Goal: Information Seeking & Learning: Find contact information

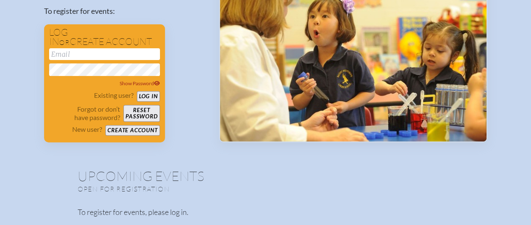
scroll to position [151, 6]
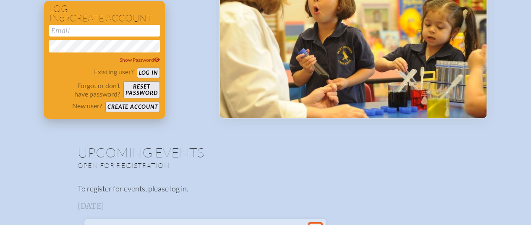
type input "[EMAIL_ADDRESS][DOMAIN_NAME]"
click at [149, 73] on button "Log in" at bounding box center [148, 73] width 23 height 10
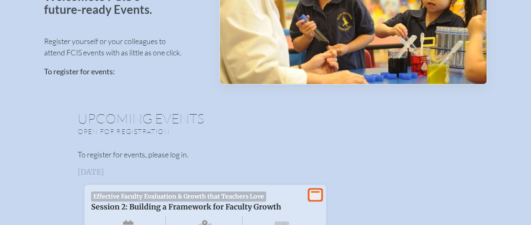
scroll to position [117, 6]
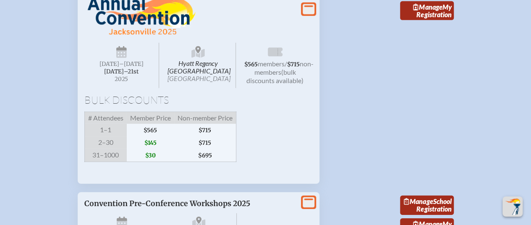
scroll to position [1185, 0]
click at [283, 38] on p at bounding box center [189, 10] width 211 height 56
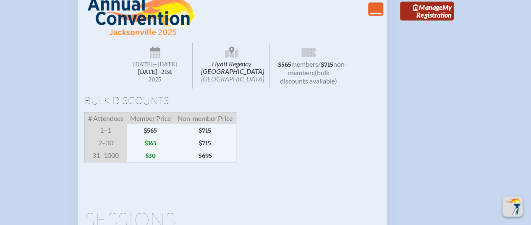
click at [310, 47] on div "Hyatt Regency Jacksonville Riverfront Jacksonville Wednesday –Friday , November…" at bounding box center [231, 79] width 295 height 195
click at [376, 15] on icon "View Less" at bounding box center [376, 9] width 12 height 12
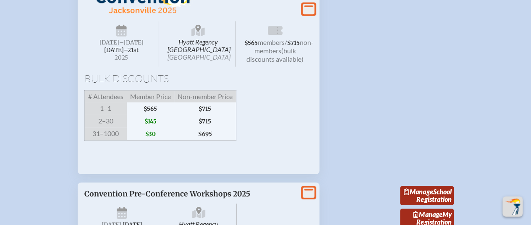
scroll to position [1207, 0]
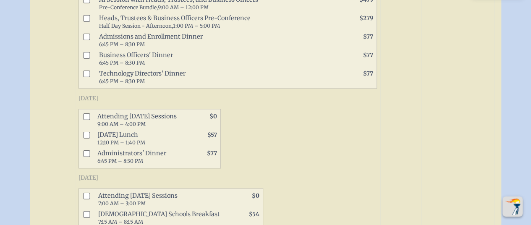
scroll to position [558, 0]
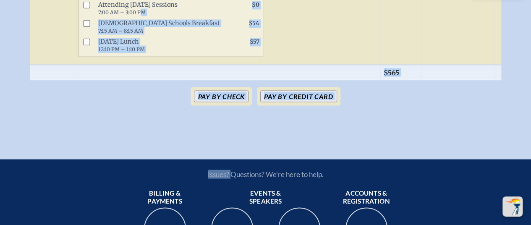
drag, startPoint x: 235, startPoint y: 142, endPoint x: 125, endPoint y: -35, distance: 207.8
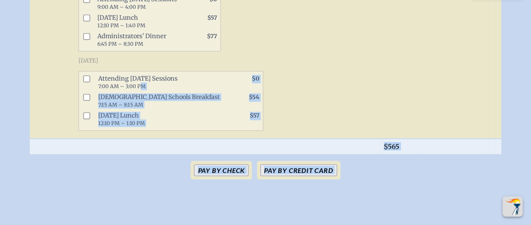
click at [276, 41] on div "Thursday, November 20th, 2025 Attending Thursday Sessions 9:00 AM – 4:00 PM $0 …" at bounding box center [227, 14] width 298 height 74
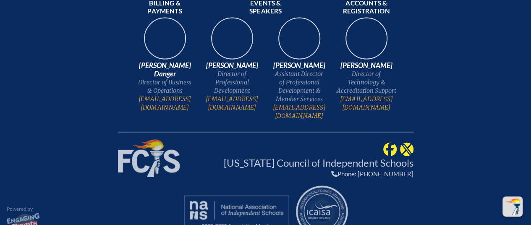
scroll to position [917, 3]
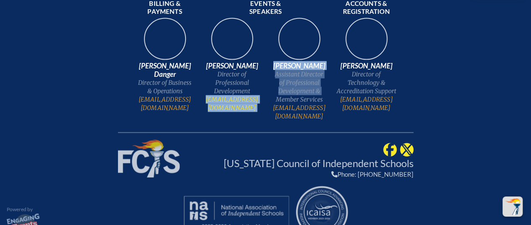
drag, startPoint x: 266, startPoint y: 95, endPoint x: 206, endPoint y: 94, distance: 60.0
click at [206, 94] on span "Nicole Robison Director of Professional Development nrobison@fcis.org Lauren Ol…" at bounding box center [266, 68] width 128 height 104
copy span "nrobison@fcis.org Lauren Oliva Assistant Director of Professional Development &"
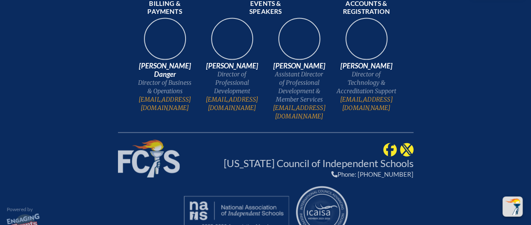
click at [268, 115] on div "Issues? Questions? We’re here to help. Billing & payments Keara Danger Director…" at bounding box center [265, 56] width 295 height 152
drag, startPoint x: 263, startPoint y: 95, endPoint x: 208, endPoint y: 94, distance: 55.4
click at [208, 94] on span "Nicole Robison Director of Professional Development nrobison@fcis.org Lauren Ol…" at bounding box center [266, 68] width 128 height 104
copy link "[EMAIL_ADDRESS][DOMAIN_NAME]"
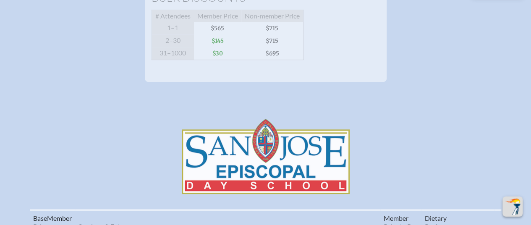
click at [263, 82] on div "Hyatt Regency Jacksonville Riverfront Jacksonville Wednesday –Friday , November…" at bounding box center [266, 5] width 242 height 151
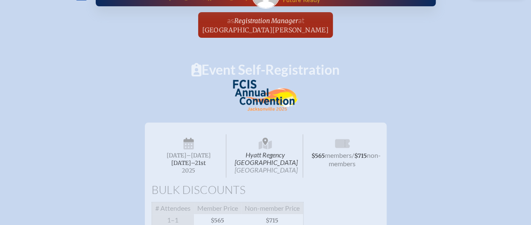
scroll to position [22, 3]
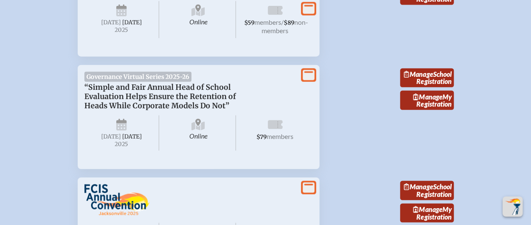
scroll to position [949, 0]
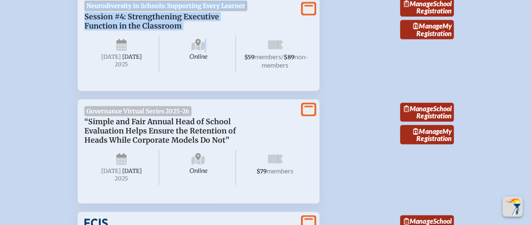
click at [162, 73] on span "Online" at bounding box center [198, 54] width 75 height 37
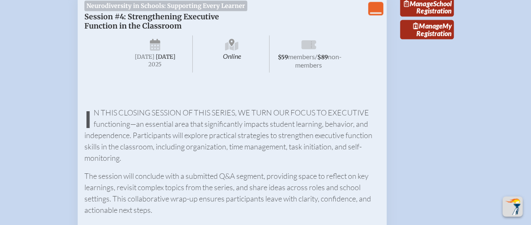
scroll to position [1439, 0]
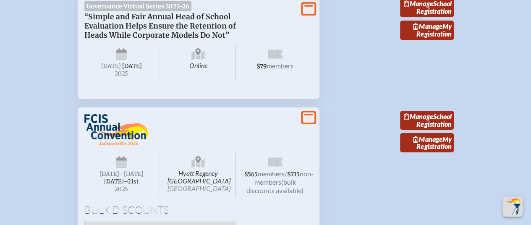
click at [364, 95] on li "View More Governance Virtual Series 2025-26 “Simple and Fair Annual Head of Sch…" at bounding box center [266, 43] width 396 height 111
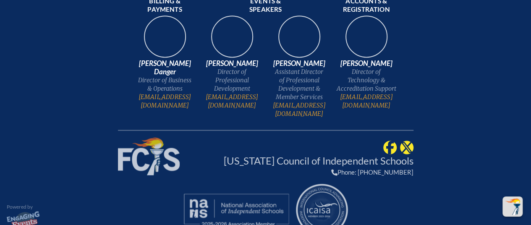
scroll to position [2163, 0]
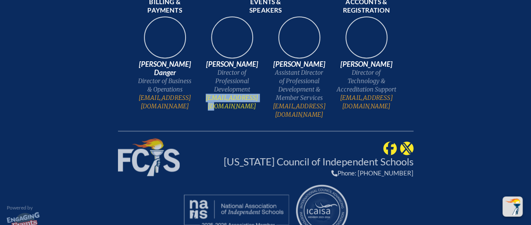
drag, startPoint x: 268, startPoint y: 152, endPoint x: 206, endPoint y: 155, distance: 61.3
click at [206, 119] on span "Nicole Robison Director of Professional Development nrobison@fcis.org Lauren Ol…" at bounding box center [266, 67] width 128 height 104
copy link "[EMAIL_ADDRESS][DOMAIN_NAME]"
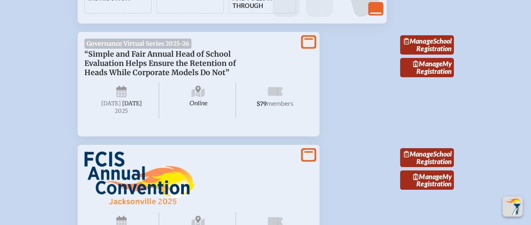
scroll to position [1408, 0]
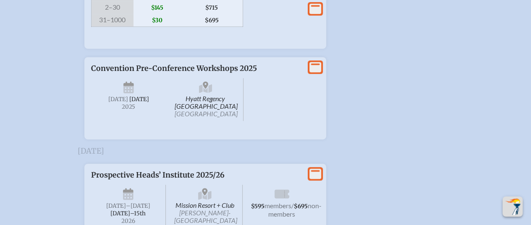
scroll to position [1767, 3]
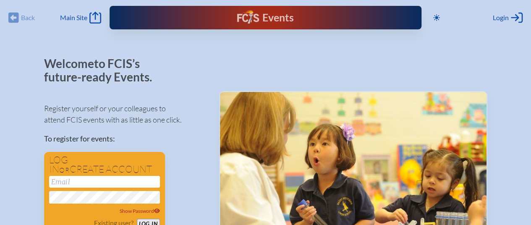
scroll to position [54, 0]
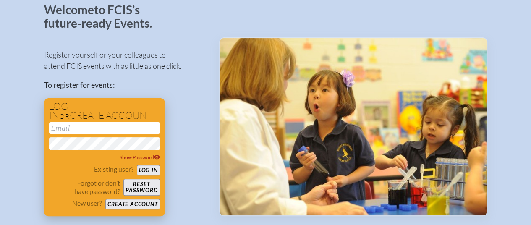
type input "[EMAIL_ADDRESS][DOMAIN_NAME]"
click at [153, 170] on button "Log in" at bounding box center [148, 170] width 23 height 10
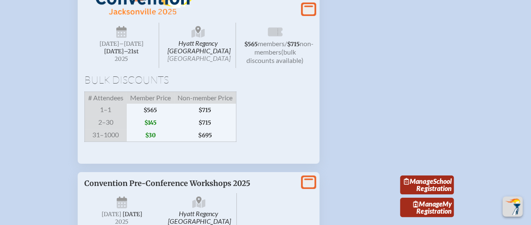
scroll to position [1591, 0]
click at [141, 50] on span "[DATE] –[DATE]–⁠21st , 2025" at bounding box center [121, 45] width 75 height 45
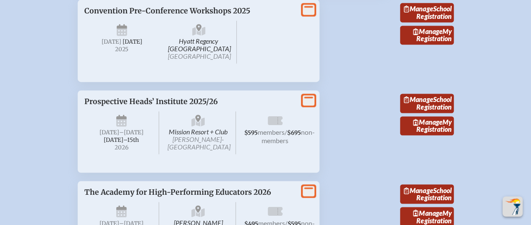
scroll to position [2105, 0]
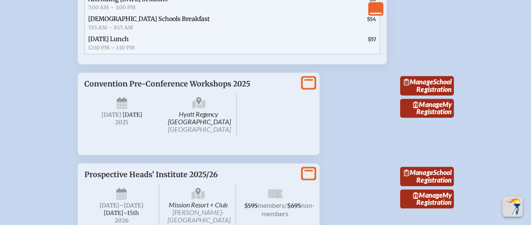
click at [97, 136] on span "[DATE]" at bounding box center [122, 115] width 76 height 43
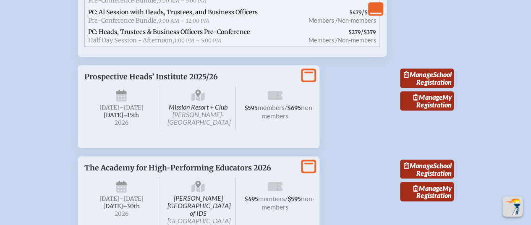
scroll to position [2399, 0]
